Goal: Task Accomplishment & Management: Use online tool/utility

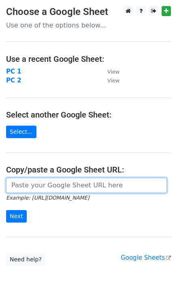
click at [26, 186] on input "url" at bounding box center [86, 185] width 161 height 15
paste input "https://docs.google.com/spreadsheets/d/1Xh6Co7tcOs9YcOn-iA_3prCuCeYGP232qK7HSSd…"
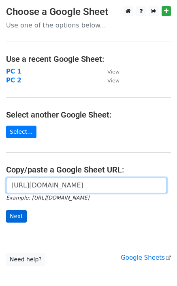
type input "https://docs.google.com/spreadsheets/d/1Xh6Co7tcOs9YcOn-iA_3prCuCeYGP232qK7HSSd…"
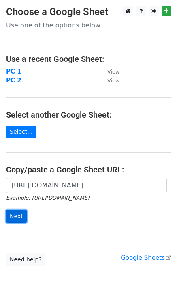
scroll to position [0, 0]
click at [18, 213] on input "Next" at bounding box center [16, 216] width 21 height 13
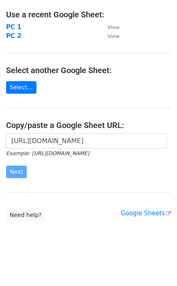
scroll to position [44, 0]
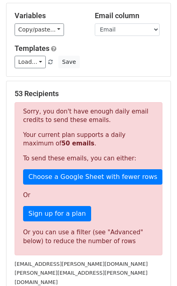
scroll to position [81, 0]
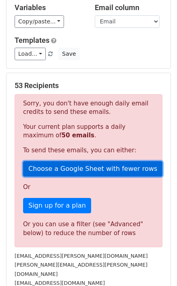
click at [65, 170] on link "Choose a Google Sheet with fewer rows" at bounding box center [92, 168] width 139 height 15
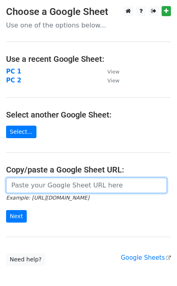
click at [37, 186] on input "url" at bounding box center [86, 185] width 161 height 15
paste input "https://docs.google.com/spreadsheets/d/1Xh6Co7tcOs9YcOn-iA_3prCuCeYGP232qK7HSSd…"
type input "https://docs.google.com/spreadsheets/d/1Xh6Co7tcOs9YcOn-iA_3prCuCeYGP232qK7HSSd…"
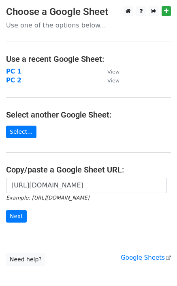
scroll to position [0, 0]
click at [4, 219] on div "https://docs.google.com/spreadsheets/d/1Xh6Co7tcOs9YcOn-iA_3prCuCeYGP232qK7HSSd…" at bounding box center [88, 204] width 177 height 53
click at [14, 218] on input "Next" at bounding box center [16, 216] width 21 height 13
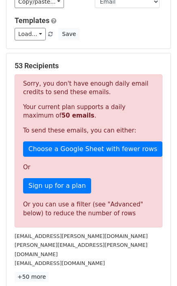
scroll to position [149, 0]
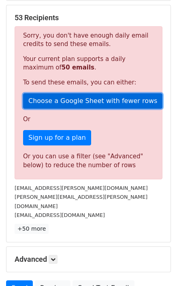
click at [49, 103] on link "Choose a Google Sheet with fewer rows" at bounding box center [92, 100] width 139 height 15
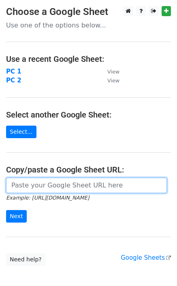
click at [25, 181] on input "url" at bounding box center [86, 185] width 161 height 15
paste input "https://docs.google.com/spreadsheets/d/1Xh6Co7tcOs9YcOn-iA_3prCuCeYGP232qK7HSSd…"
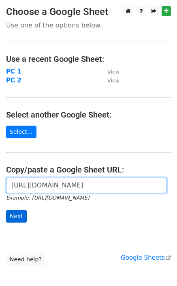
type input "https://docs.google.com/spreadsheets/d/1Xh6Co7tcOs9YcOn-iA_3prCuCeYGP232qK7HSSd…"
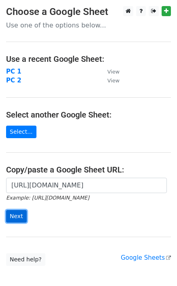
scroll to position [0, 0]
click at [16, 213] on input "Next" at bounding box center [16, 216] width 21 height 13
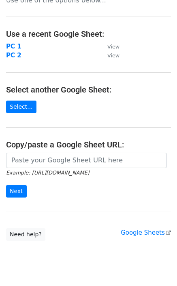
scroll to position [44, 0]
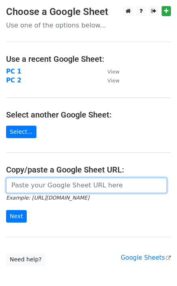
click at [21, 188] on input "url" at bounding box center [86, 185] width 161 height 15
paste input "[URL][DOMAIN_NAME]"
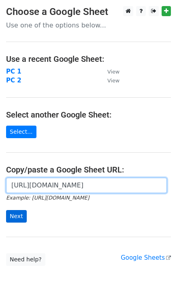
type input "[URL][DOMAIN_NAME]"
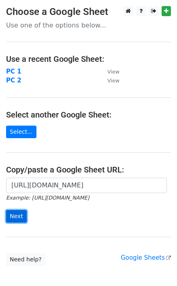
scroll to position [0, 0]
click at [18, 217] on input "Next" at bounding box center [16, 216] width 21 height 13
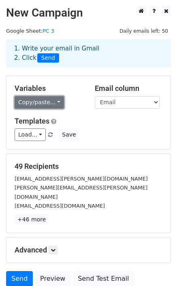
click at [33, 99] on link "Copy/paste..." at bounding box center [39, 102] width 49 height 13
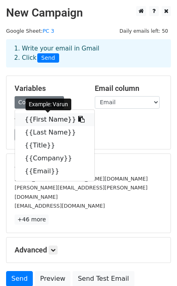
click at [78, 117] on icon at bounding box center [81, 119] width 6 height 6
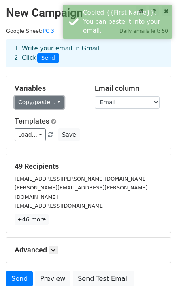
click at [25, 98] on link "Copy/paste..." at bounding box center [39, 102] width 49 height 13
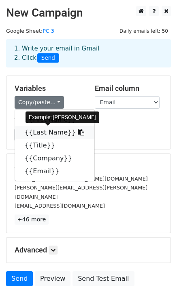
click at [78, 131] on icon at bounding box center [81, 132] width 6 height 6
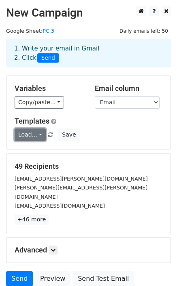
click at [40, 134] on link "Load..." at bounding box center [30, 135] width 31 height 13
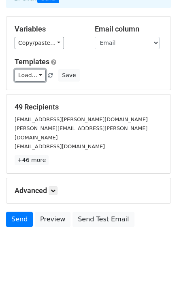
scroll to position [60, 0]
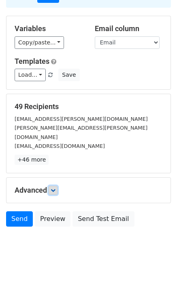
click at [53, 188] on icon at bounding box center [53, 190] width 5 height 5
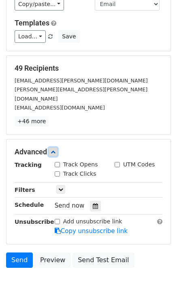
scroll to position [139, 0]
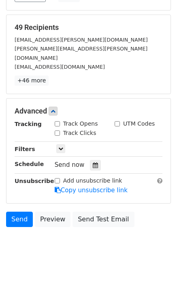
click at [54, 129] on div "Track Clicks" at bounding box center [79, 134] width 60 height 10
click at [57, 131] on input "Track Clicks" at bounding box center [57, 133] width 5 height 5
checkbox input "true"
click at [60, 120] on div "Track Opens" at bounding box center [76, 124] width 43 height 8
click at [57, 121] on input "Track Opens" at bounding box center [57, 123] width 5 height 5
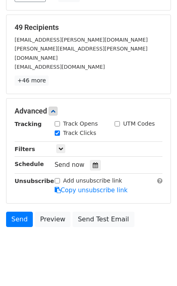
checkbox input "true"
click at [117, 121] on input "UTM Codes" at bounding box center [116, 123] width 5 height 5
checkbox input "true"
click at [60, 146] on icon at bounding box center [60, 148] width 5 height 5
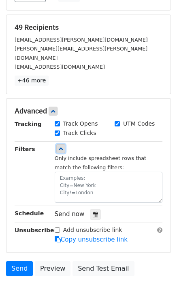
click at [60, 146] on icon at bounding box center [60, 148] width 5 height 5
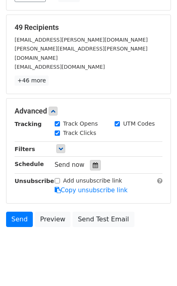
click at [93, 163] on icon at bounding box center [95, 166] width 5 height 6
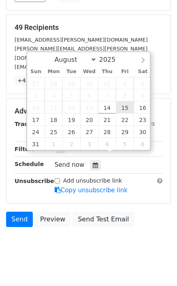
type input "2025-08-15 12:00"
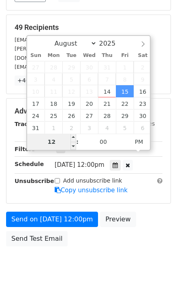
click at [57, 144] on input "12" at bounding box center [51, 142] width 49 height 16
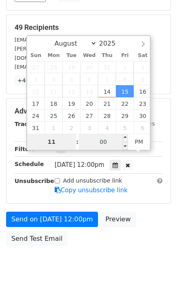
type input "11"
type input "2025-08-15 23:00"
click at [95, 142] on input "00" at bounding box center [102, 142] width 49 height 16
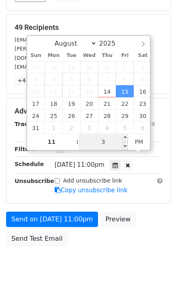
type input "30"
type input "2025-08-15 11:30"
click at [133, 141] on div "August September October November December 2025 Sun Mon Tue Wed Thu Fri Sat 27 …" at bounding box center [88, 93] width 125 height 116
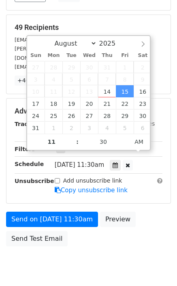
click at [142, 194] on div "Advanced Tracking Track Opens UTM Codes Track Clicks Filters Only include sprea…" at bounding box center [88, 151] width 165 height 106
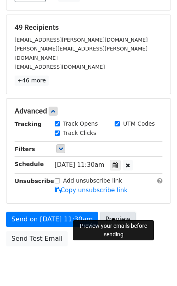
click at [105, 212] on link "Preview" at bounding box center [118, 219] width 36 height 15
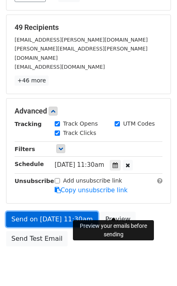
click at [52, 212] on link "Send on Aug 15 at 11:30am" at bounding box center [52, 219] width 92 height 15
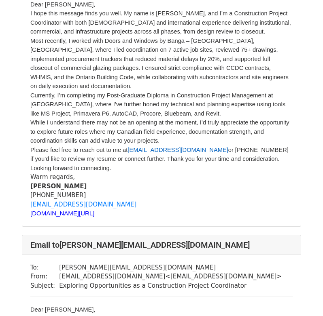
scroll to position [1617, 0]
